Goal: Navigation & Orientation: Locate item on page

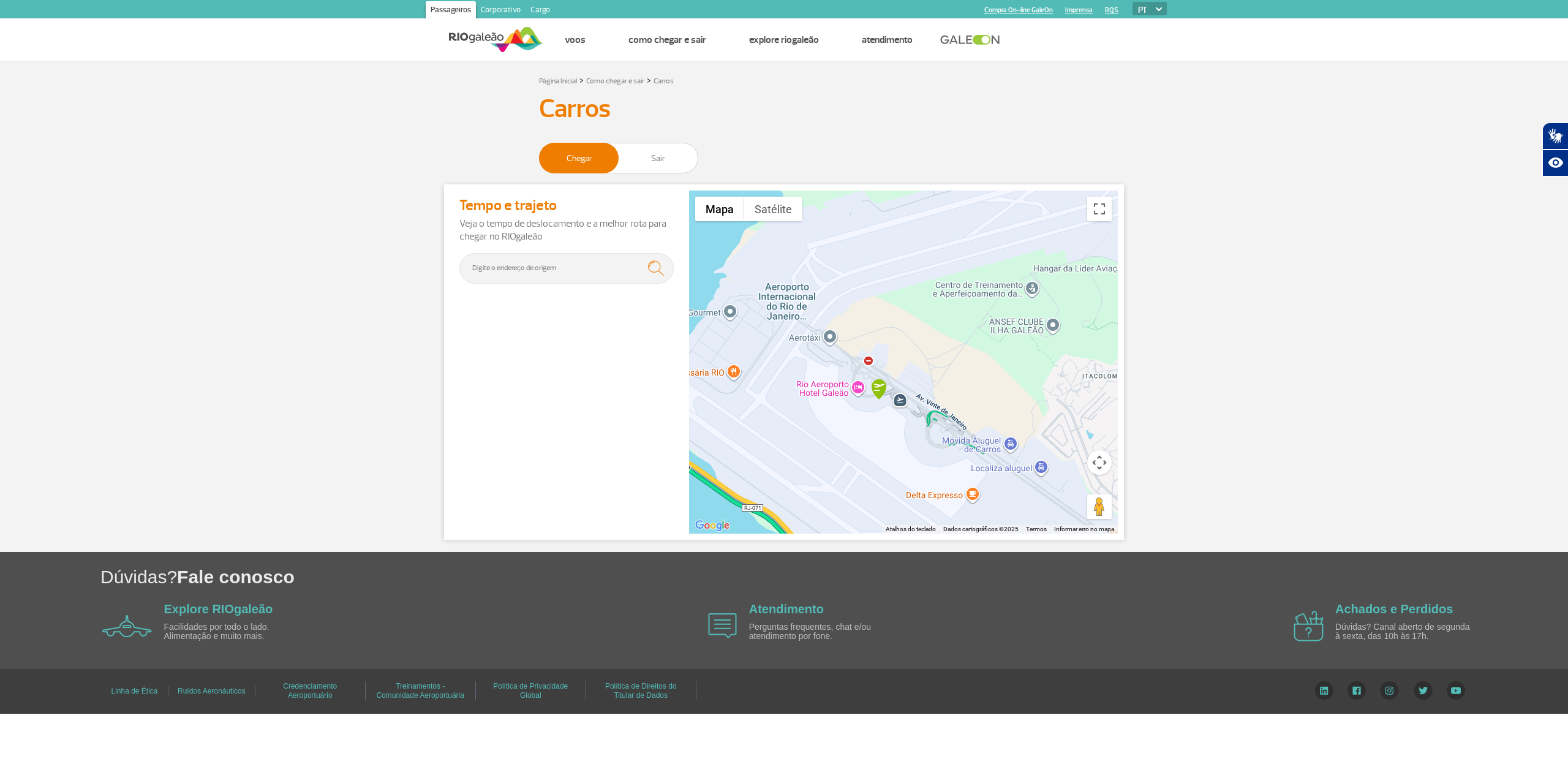
drag, startPoint x: 799, startPoint y: 430, endPoint x: 876, endPoint y: 477, distance: 90.2
click at [882, 484] on div at bounding box center [903, 362] width 429 height 343
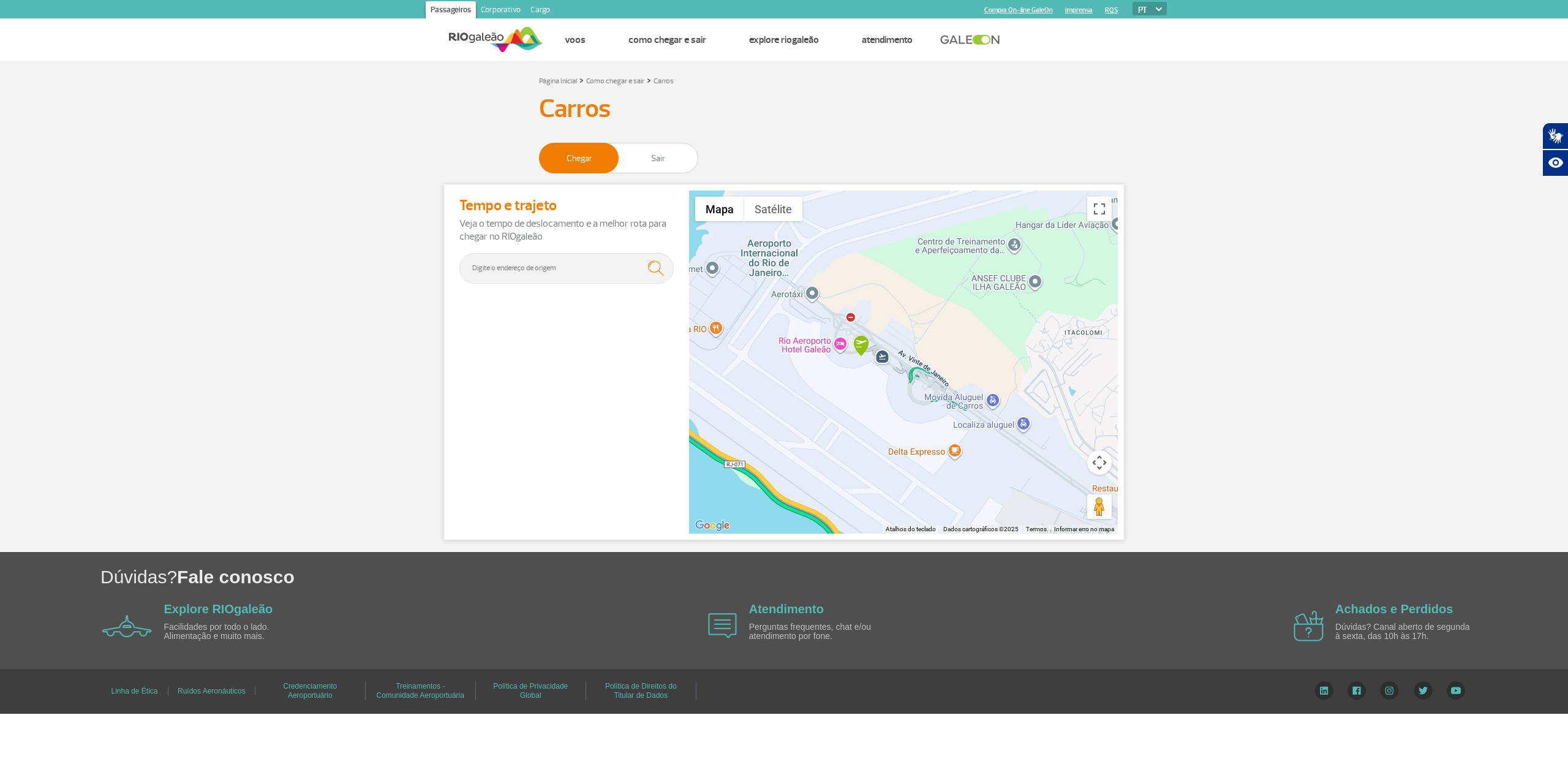
drag, startPoint x: 765, startPoint y: 406, endPoint x: 738, endPoint y: 358, distance: 55.1
click at [738, 358] on div at bounding box center [903, 362] width 429 height 343
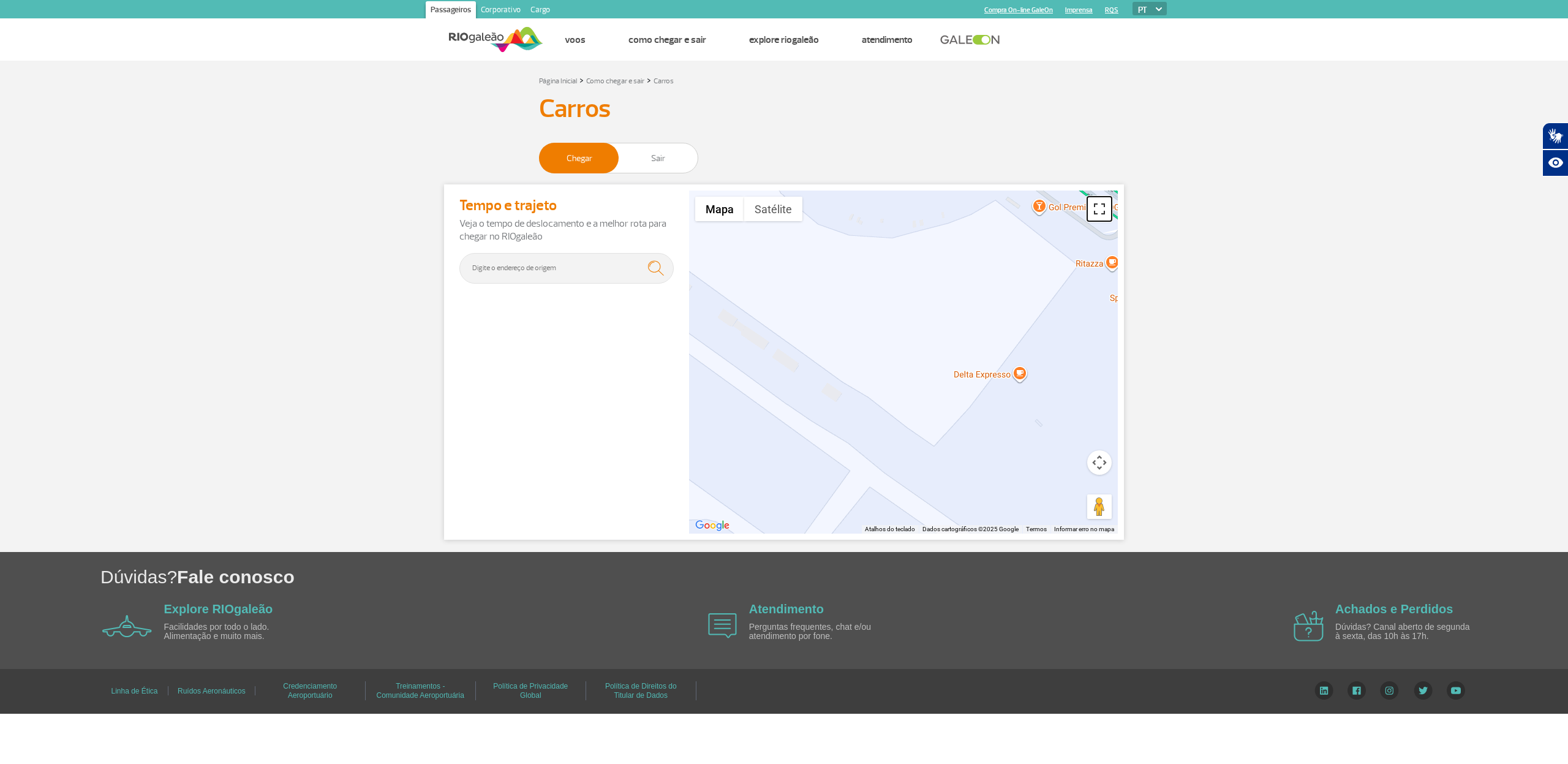
click at [1103, 216] on button "Ativar a visualização em tela cheia" at bounding box center [1099, 209] width 25 height 25
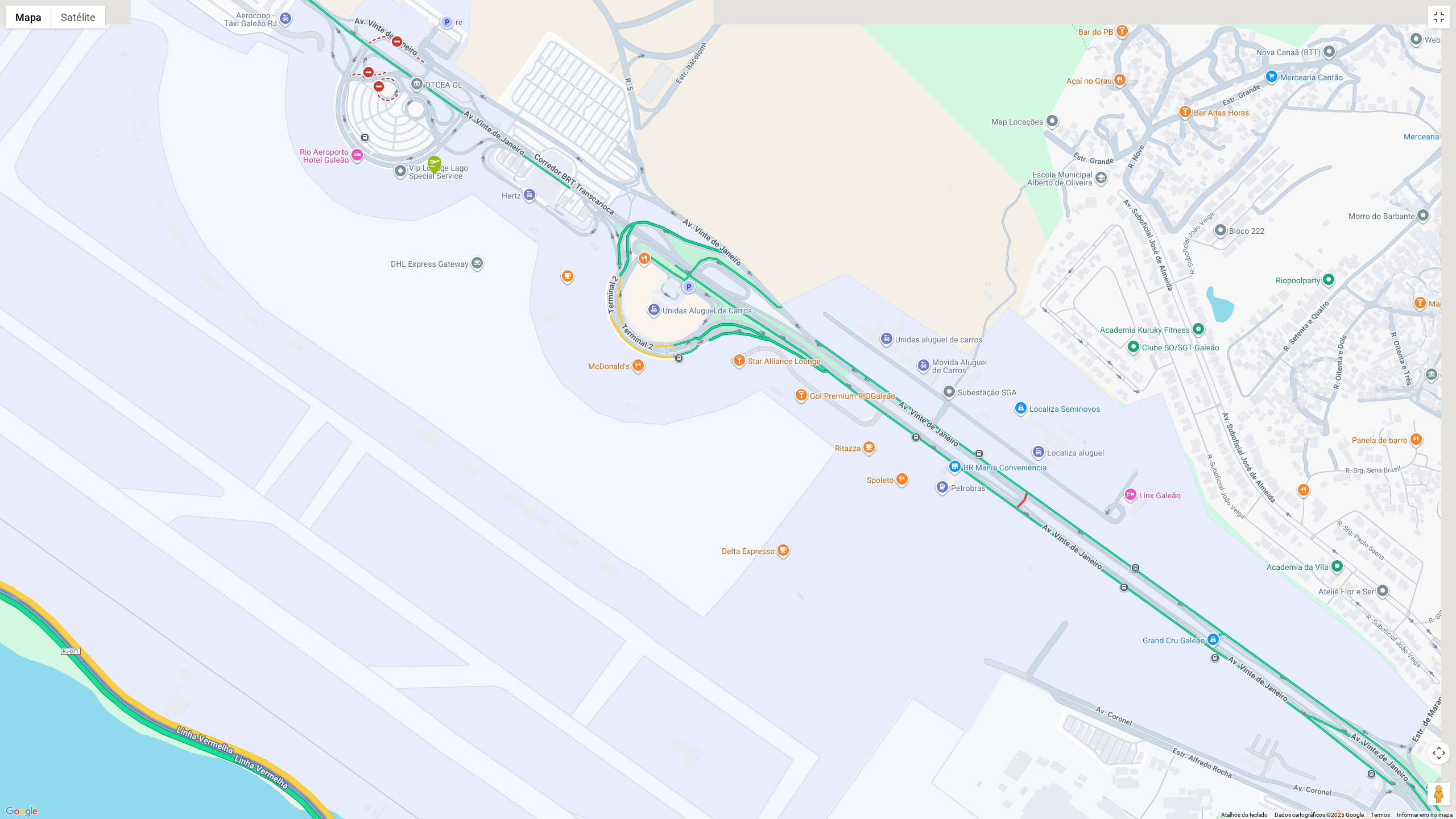
drag, startPoint x: 861, startPoint y: 342, endPoint x: 789, endPoint y: 502, distance: 175.5
click at [789, 502] on div at bounding box center [728, 410] width 1456 height 819
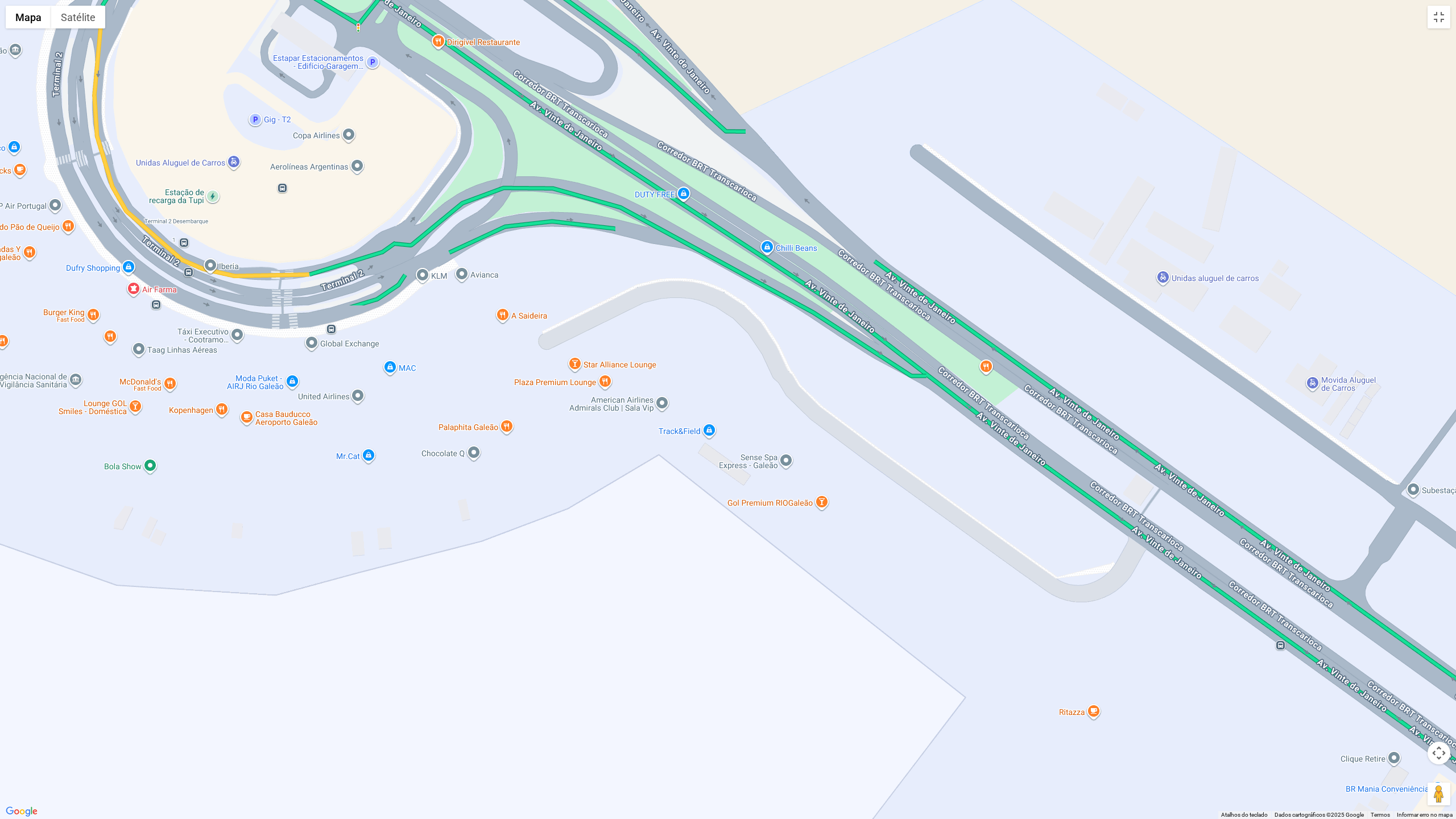
drag, startPoint x: 417, startPoint y: 402, endPoint x: 955, endPoint y: 588, distance: 569.2
click at [954, 588] on div at bounding box center [728, 410] width 1456 height 819
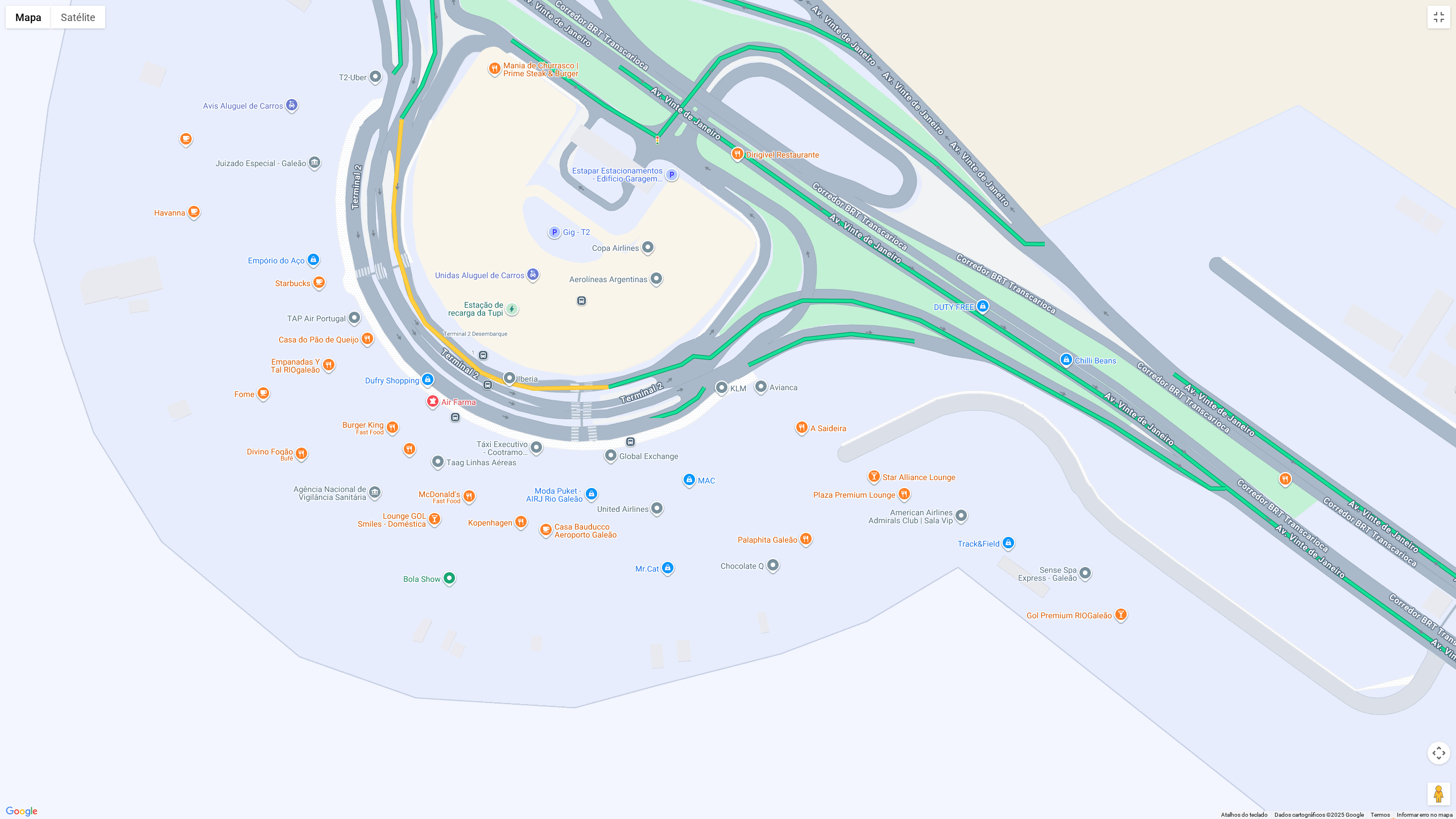
drag, startPoint x: 376, startPoint y: 417, endPoint x: 672, endPoint y: 529, distance: 316.5
click at [672, 529] on div at bounding box center [728, 410] width 1456 height 819
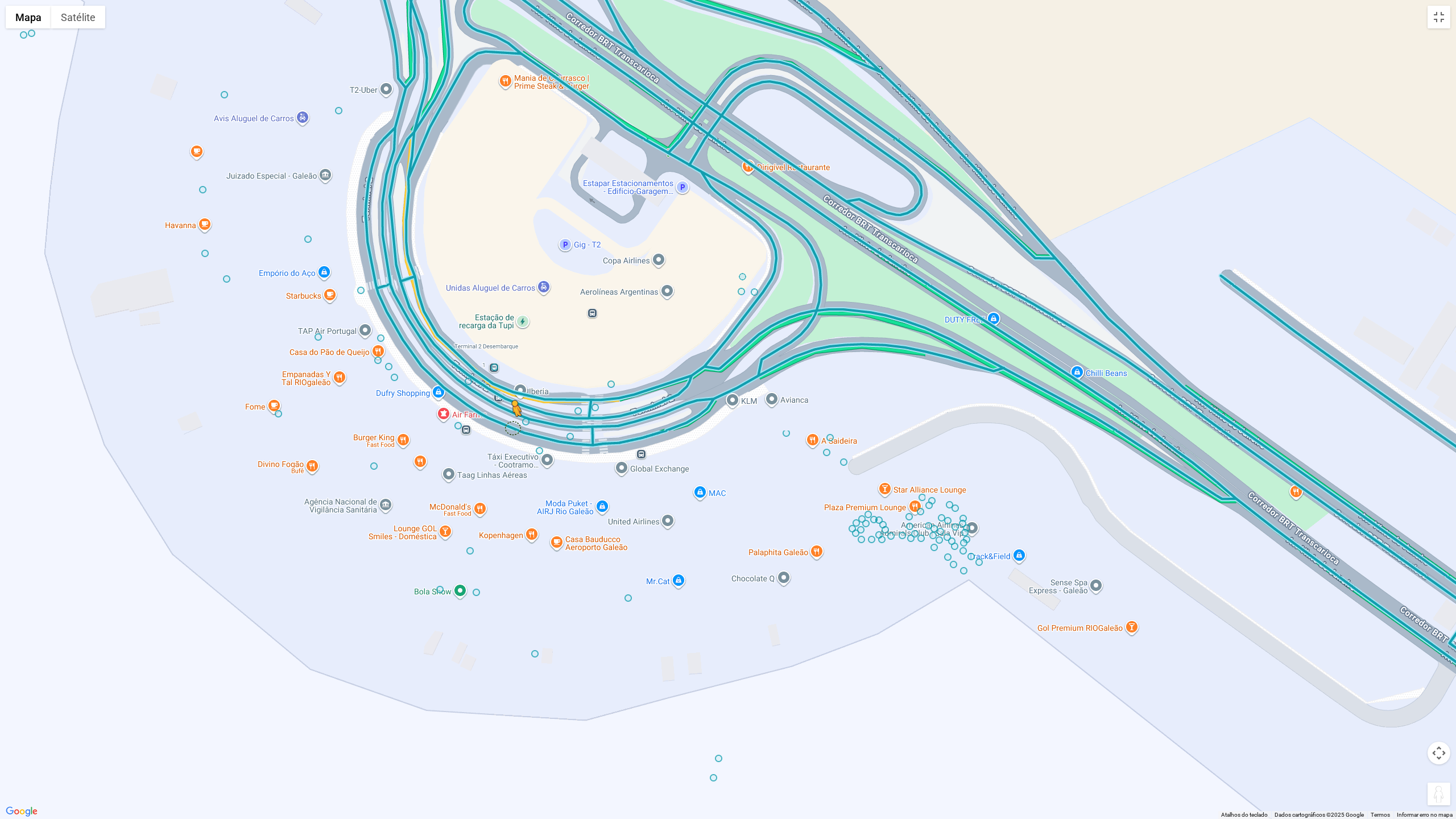
drag, startPoint x: 1441, startPoint y: 791, endPoint x: 509, endPoint y: 429, distance: 999.8
click at [509, 429] on div "Pressione as teclas Alt + Enter para ativar o recurso de arrastar com o teclado…" at bounding box center [728, 410] width 1456 height 819
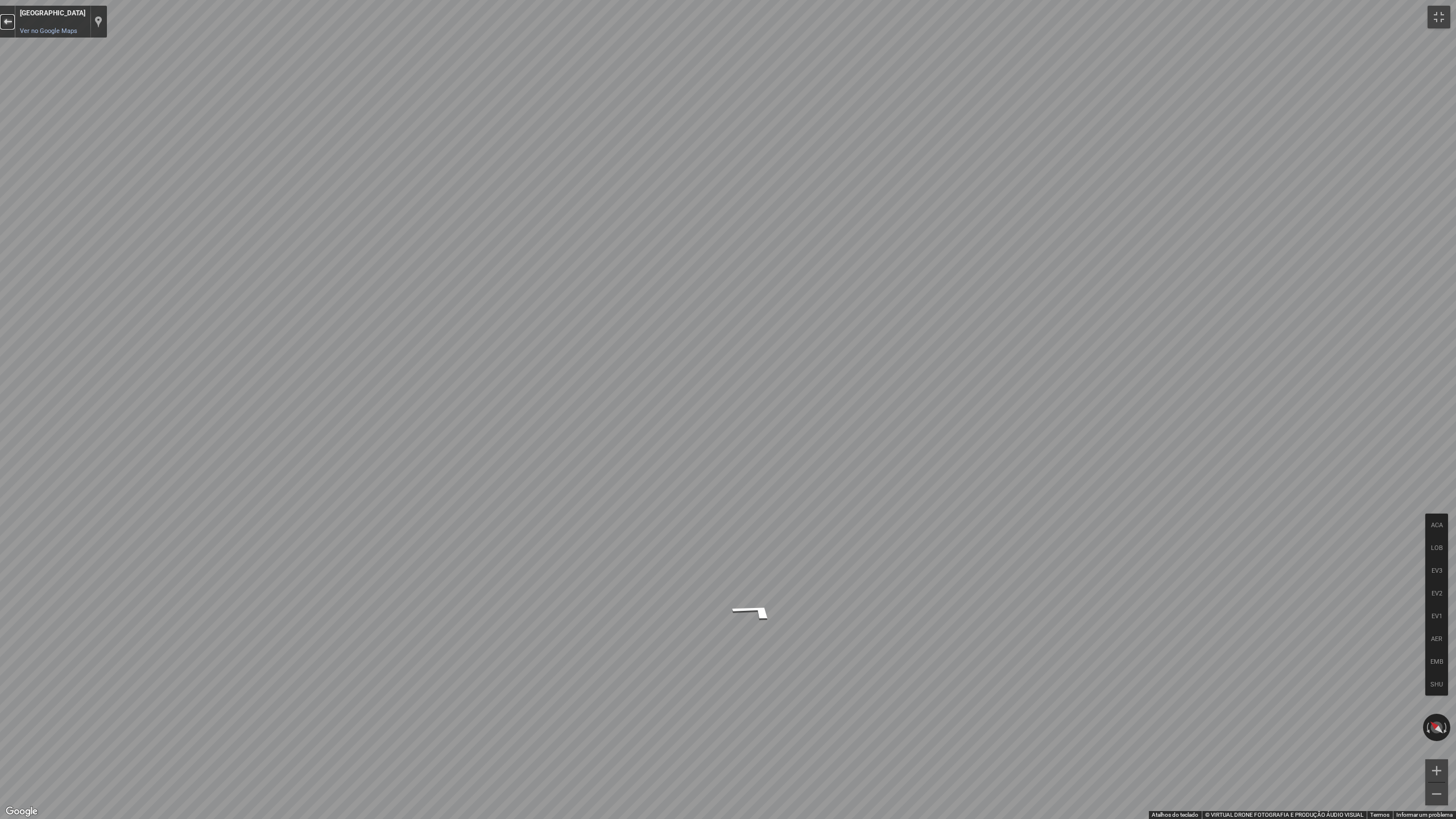
click at [11, 28] on button "Sair do Street View" at bounding box center [7, 22] width 14 height 15
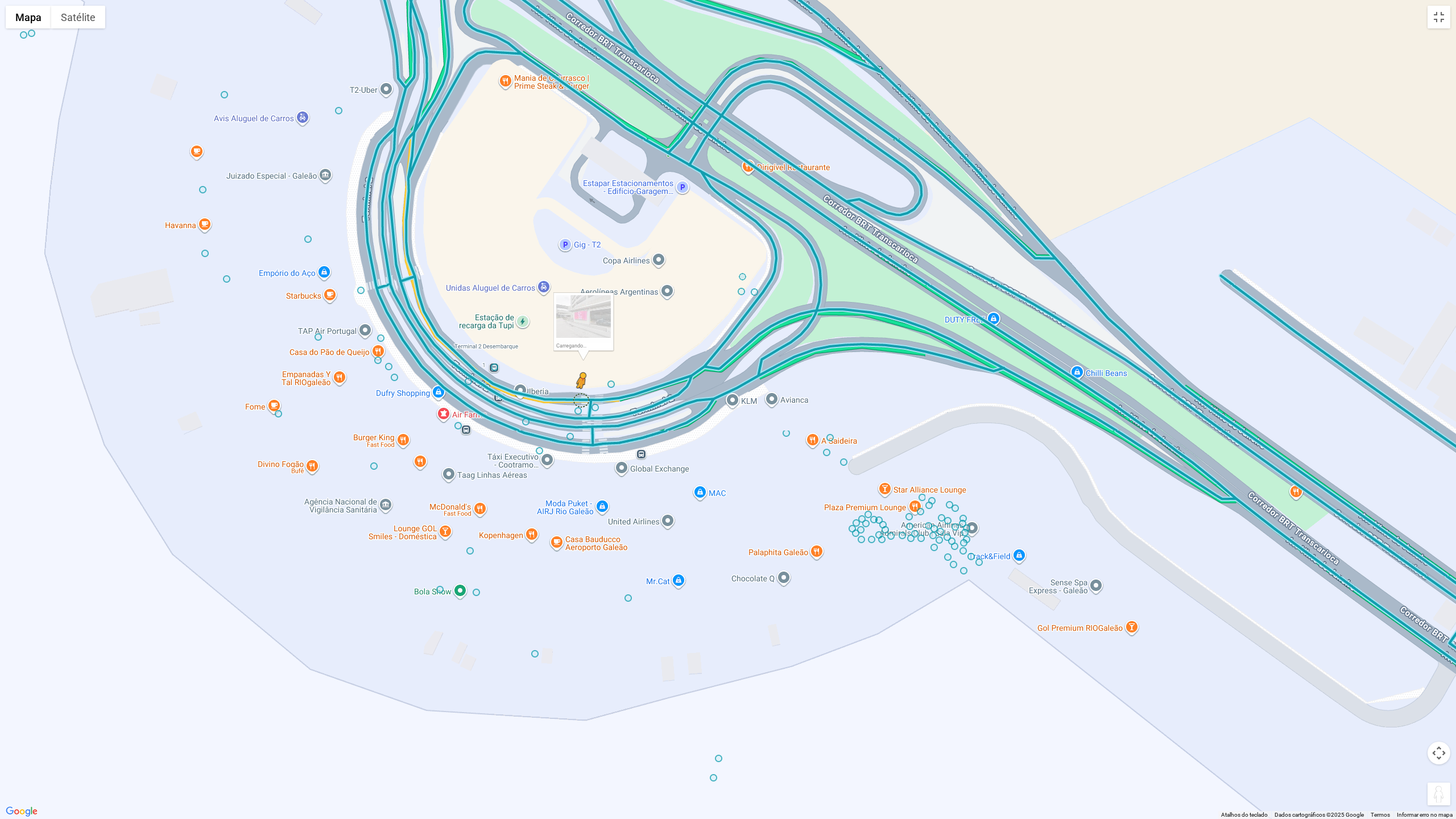
drag, startPoint x: 1437, startPoint y: 789, endPoint x: 580, endPoint y: 400, distance: 941.2
click at [580, 400] on div "Pressione as teclas Alt + Enter para ativar o recurso de arrastar com o teclado…" at bounding box center [728, 410] width 1456 height 819
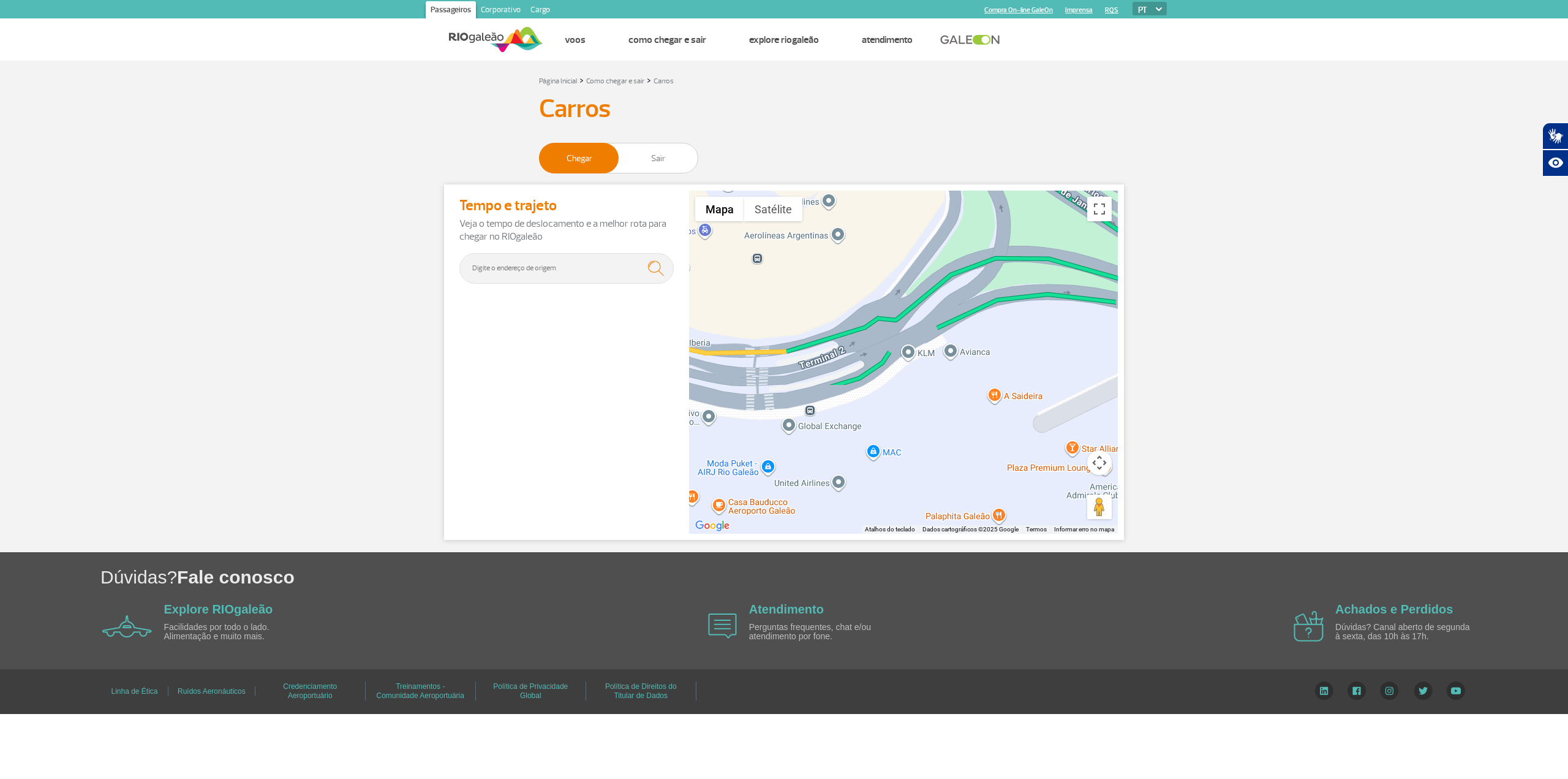
click at [859, 327] on div "Carregando..." at bounding box center [903, 362] width 429 height 343
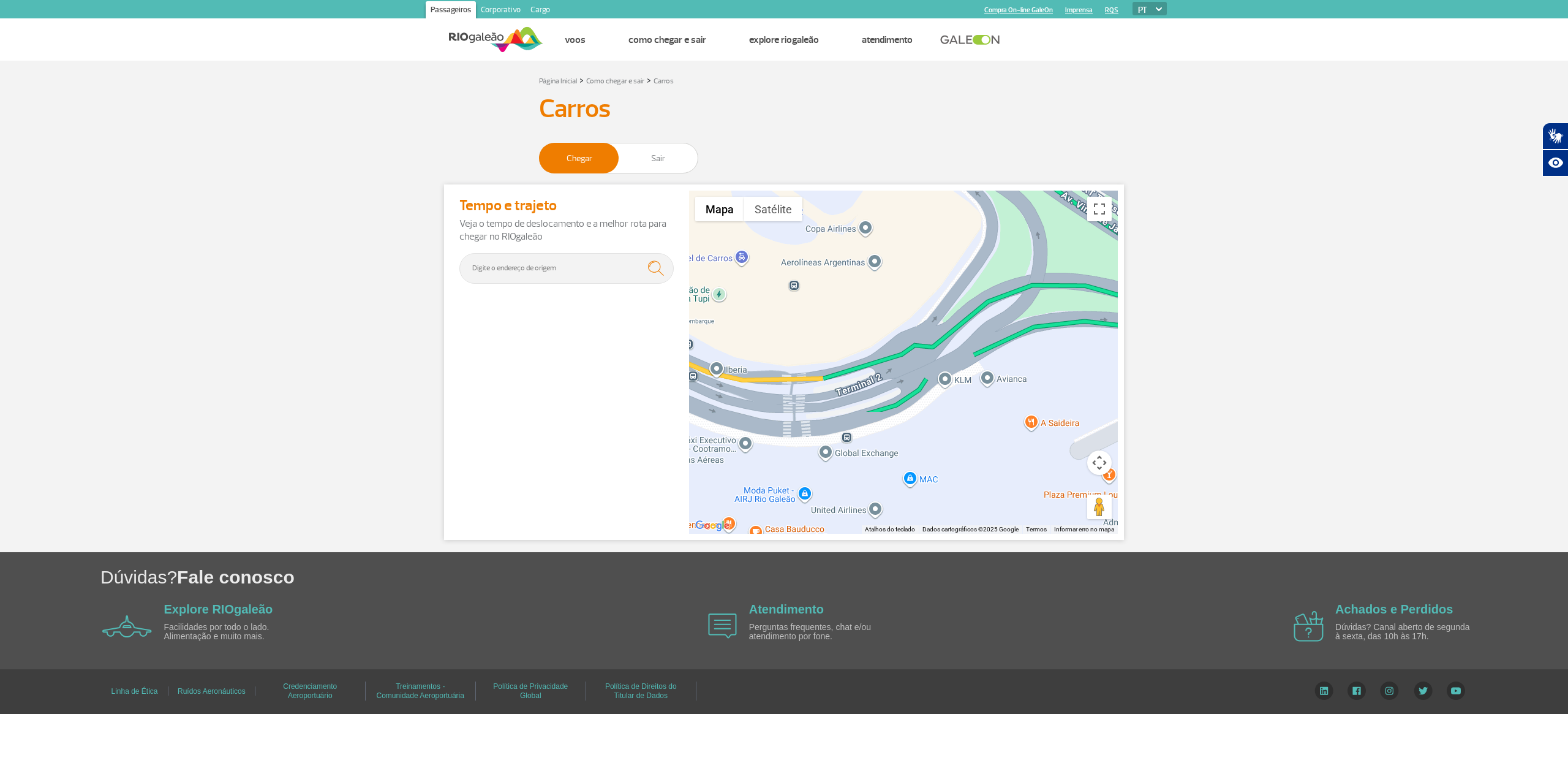
drag, startPoint x: 916, startPoint y: 462, endPoint x: 952, endPoint y: 489, distance: 45.0
click at [952, 489] on div "Carregando..." at bounding box center [903, 362] width 429 height 343
drag, startPoint x: 1101, startPoint y: 202, endPoint x: 1101, endPoint y: 278, distance: 76.0
click at [1101, 203] on button "Ativar a visualização em tela cheia" at bounding box center [1099, 209] width 25 height 25
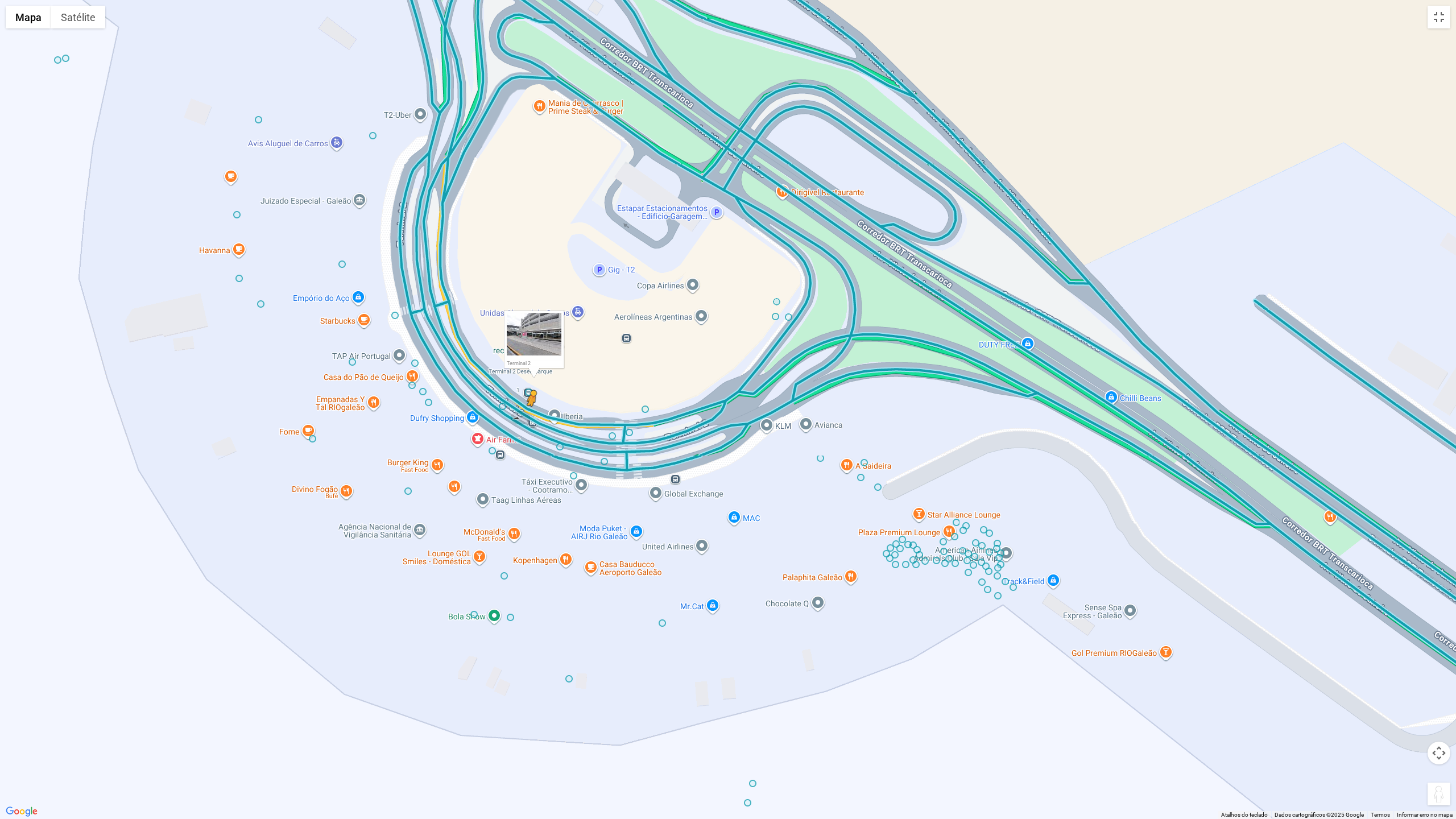
drag, startPoint x: 1438, startPoint y: 795, endPoint x: 531, endPoint y: 417, distance: 982.6
click at [531, 417] on div "Pressione as teclas Alt + Enter para ativar o recurso de arrastar com o teclado…" at bounding box center [728, 410] width 1456 height 819
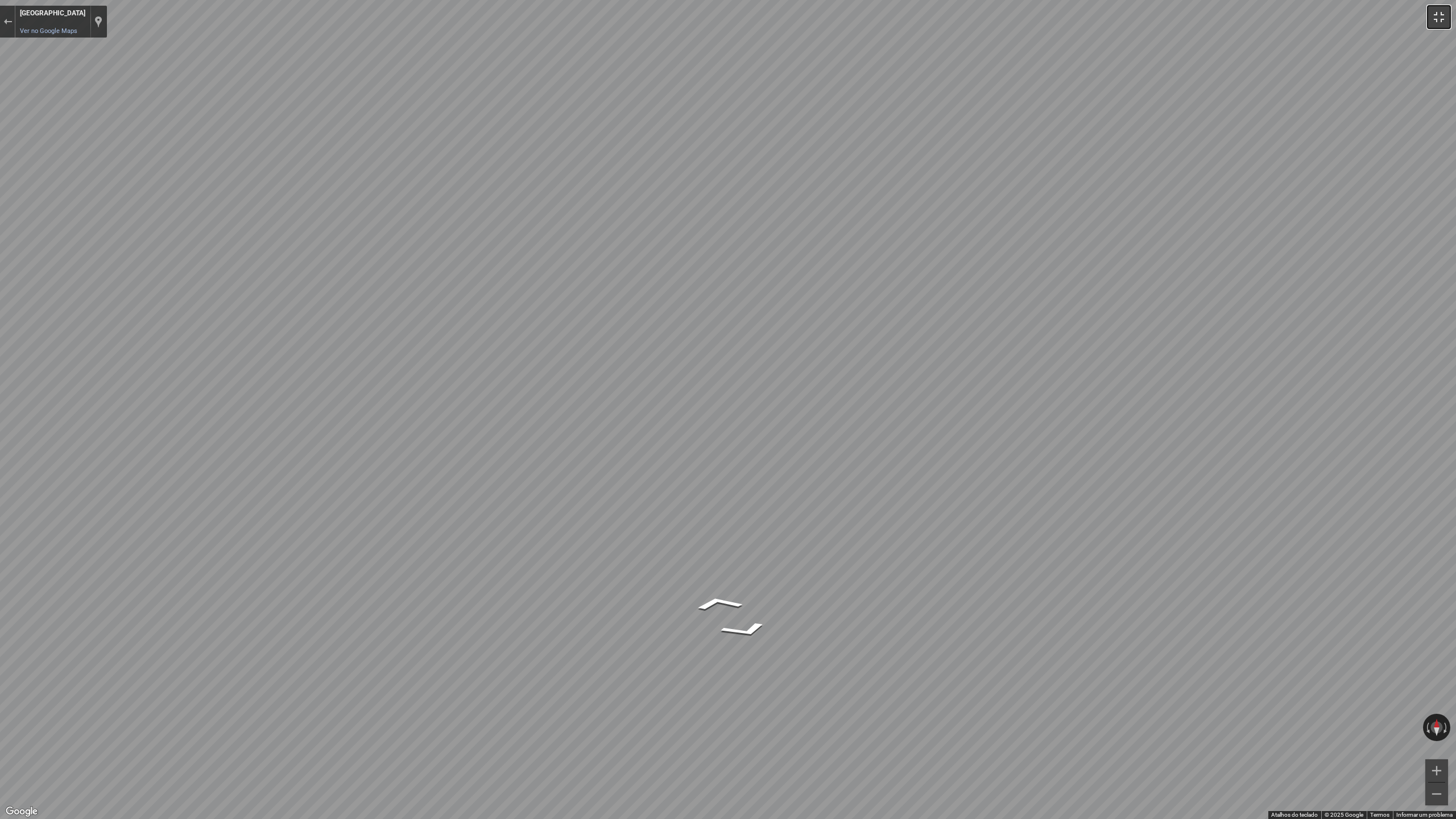
click at [1439, 23] on button "Ativar a visualização em tela cheia" at bounding box center [1439, 17] width 23 height 23
